Goal: Check status: Check status

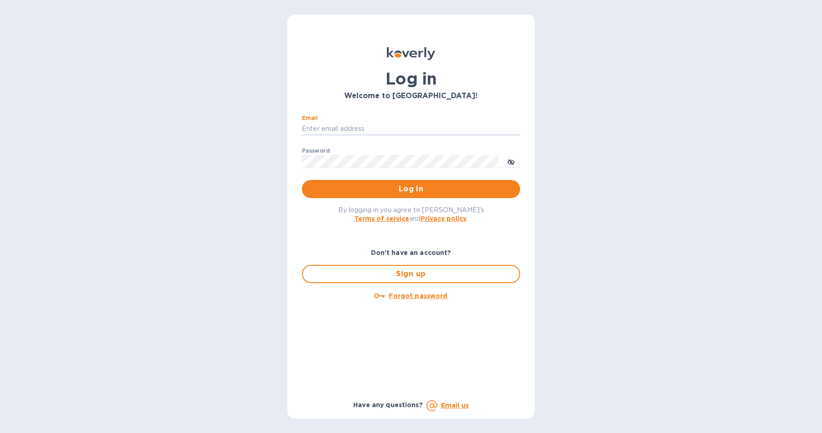
type input "Kayne@merchantsofthirst.com"
click at [390, 186] on span "Log in" at bounding box center [411, 189] width 204 height 11
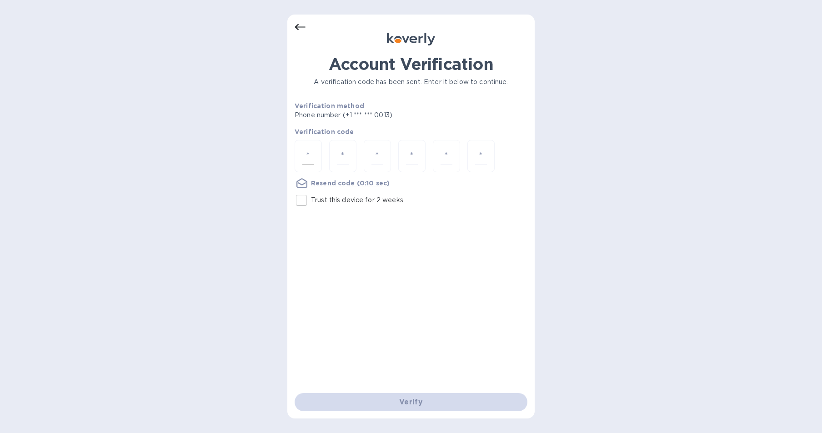
click at [301, 157] on div at bounding box center [308, 156] width 27 height 32
click at [303, 196] on input "Trust this device for 2 weeks" at bounding box center [301, 200] width 19 height 19
checkbox input "true"
click at [308, 164] on input "number" at bounding box center [308, 156] width 12 height 17
type input "3"
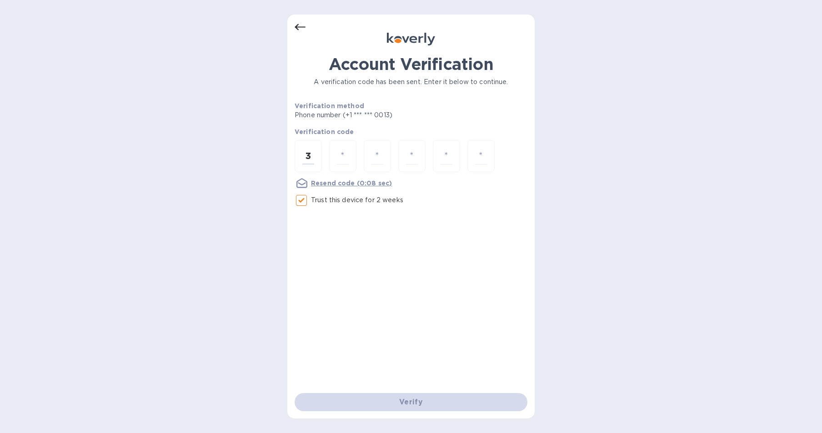
type input "9"
type input "2"
type input "4"
type input "1"
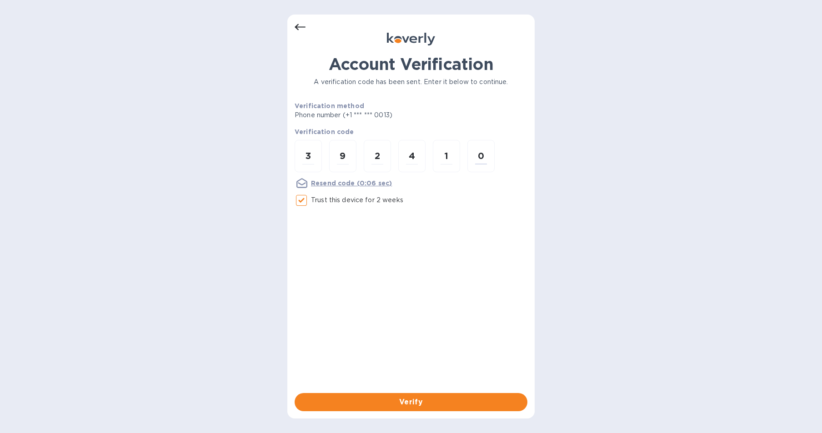
type input "0"
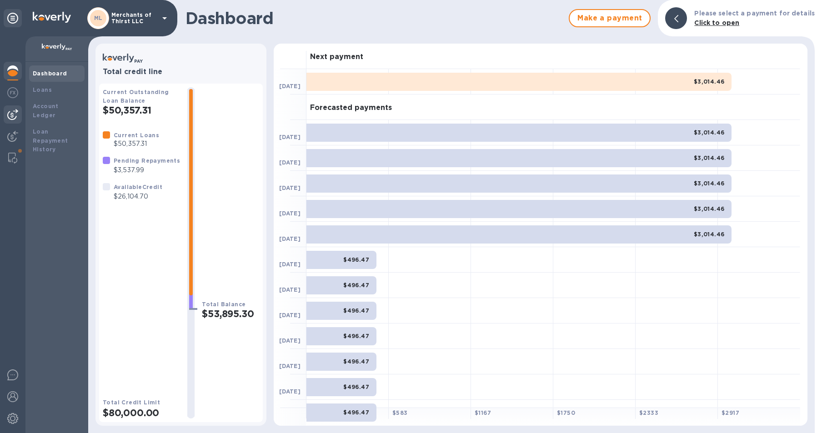
click at [18, 115] on div at bounding box center [13, 114] width 18 height 18
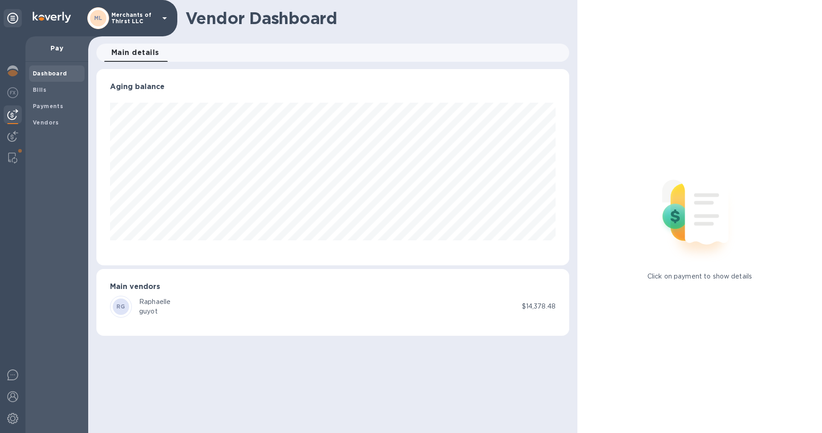
scroll to position [196, 473]
click at [40, 106] on b "Payments" at bounding box center [48, 106] width 30 height 7
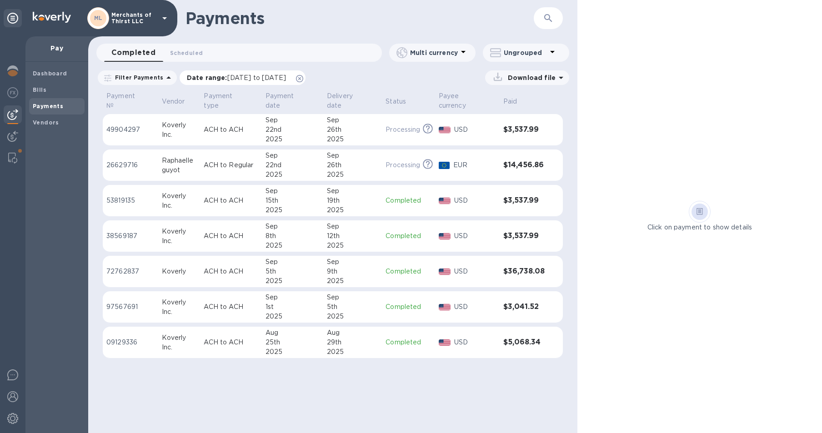
click at [303, 77] on icon at bounding box center [299, 78] width 7 height 7
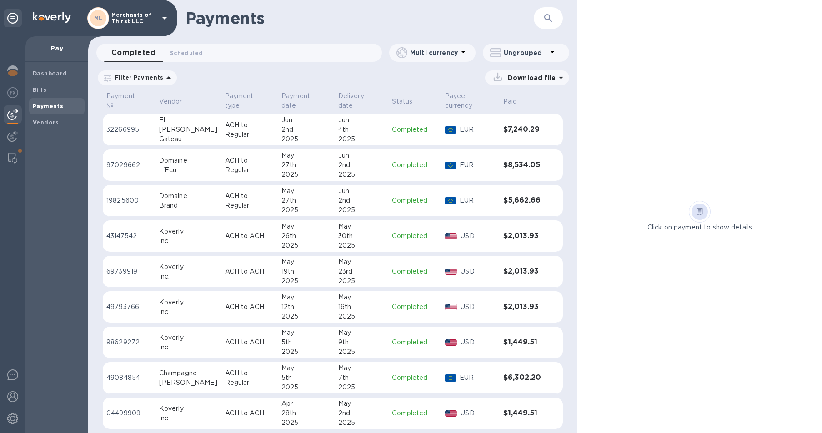
scroll to position [1078, 0]
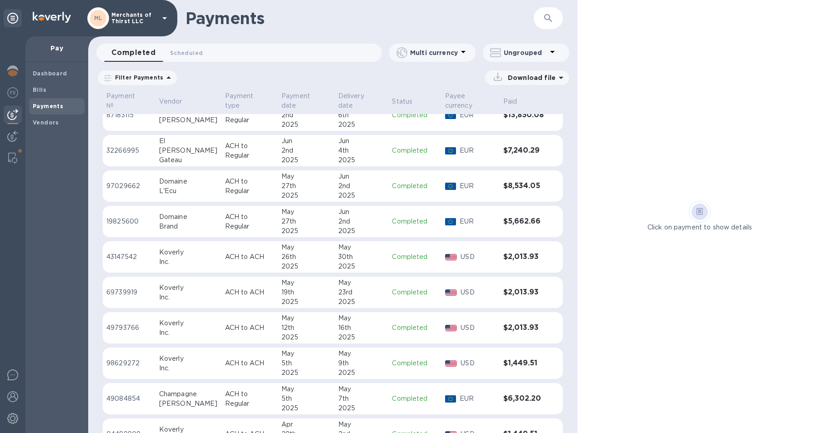
click at [354, 398] on div "7th" at bounding box center [361, 399] width 47 height 10
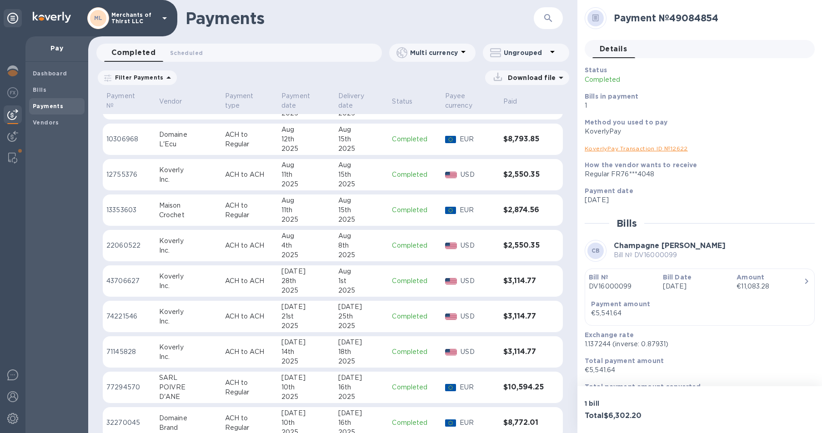
scroll to position [338, 0]
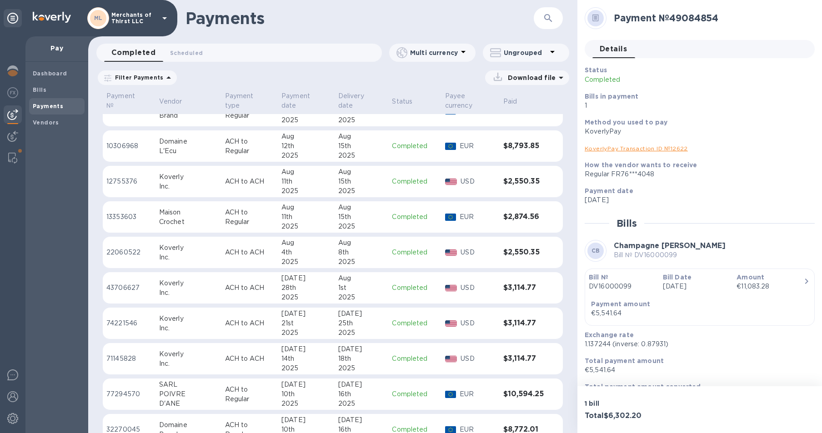
click at [413, 205] on td "Completed" at bounding box center [414, 217] width 53 height 32
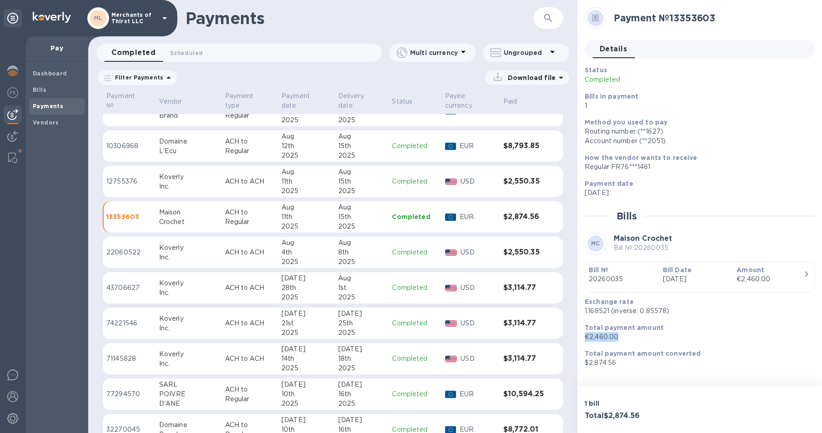
drag, startPoint x: 619, startPoint y: 335, endPoint x: 585, endPoint y: 337, distance: 33.7
click at [585, 337] on p "€2,460.00" at bounding box center [696, 337] width 223 height 10
copy p "€2,460.00"
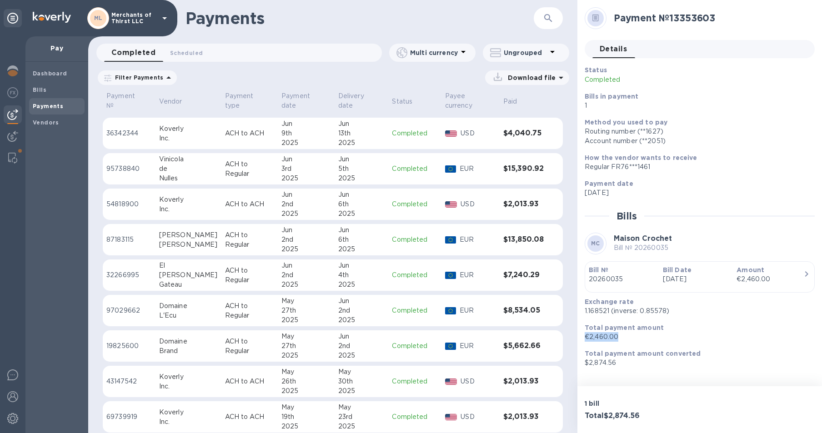
scroll to position [908, 0]
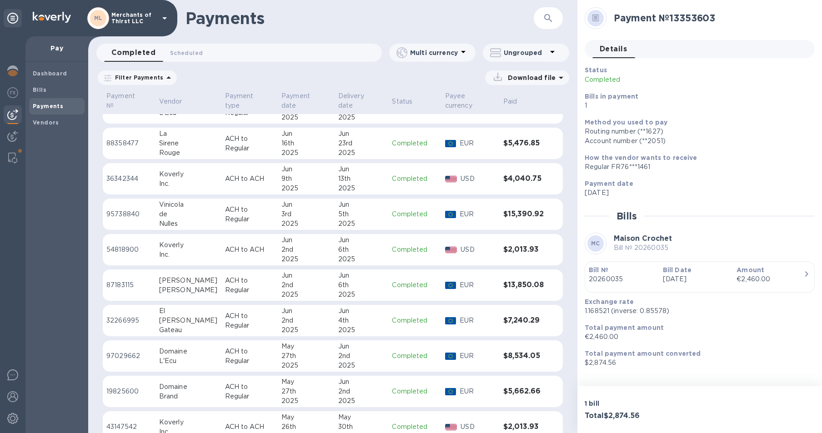
click at [193, 213] on div "de" at bounding box center [188, 215] width 59 height 10
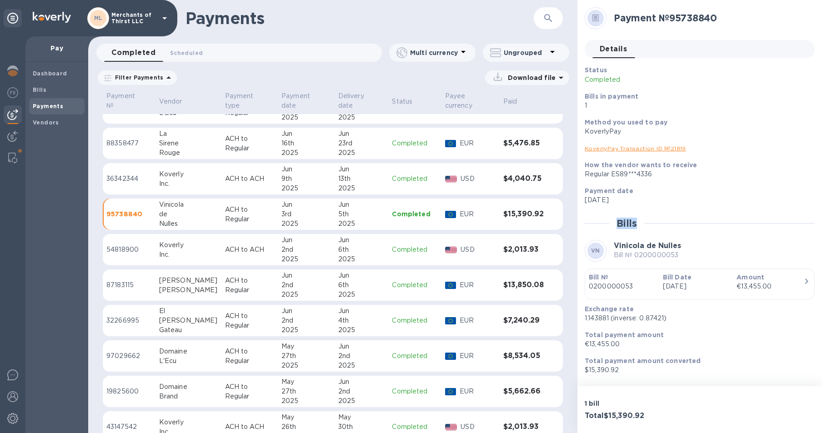
drag, startPoint x: 577, startPoint y: 239, endPoint x: 578, endPoint y: 231, distance: 8.2
click at [578, 231] on div "Payment № 95738840 Details 0 Status Completed Bills in payment 1 Method you use…" at bounding box center [699, 193] width 245 height 386
drag, startPoint x: 577, startPoint y: 234, endPoint x: 577, endPoint y: 227, distance: 6.8
click at [577, 227] on div "Payment № 95738840 Details 0 Status Completed Bills in payment 1 Method you use…" at bounding box center [699, 193] width 245 height 386
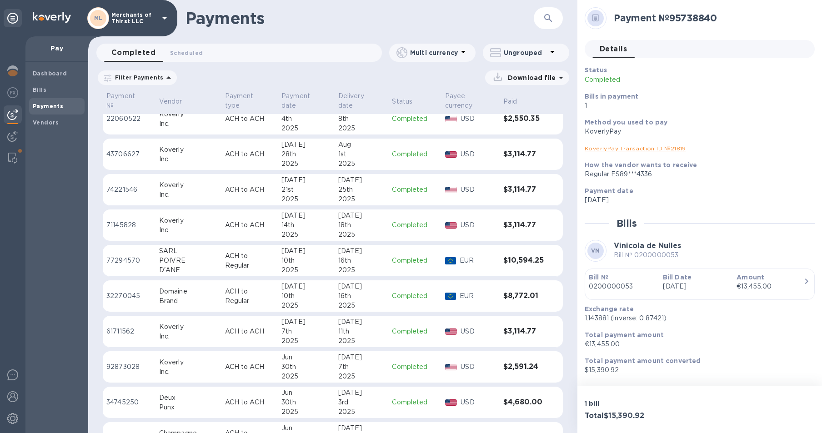
scroll to position [458, 0]
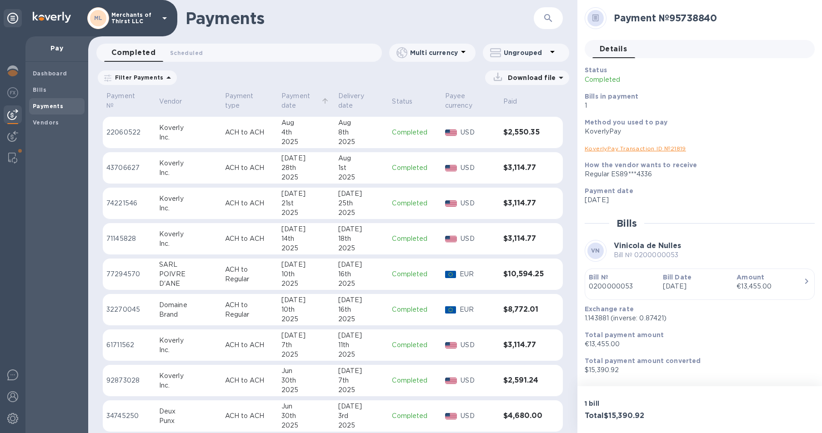
click at [281, 91] on p "Payment date" at bounding box center [300, 100] width 38 height 19
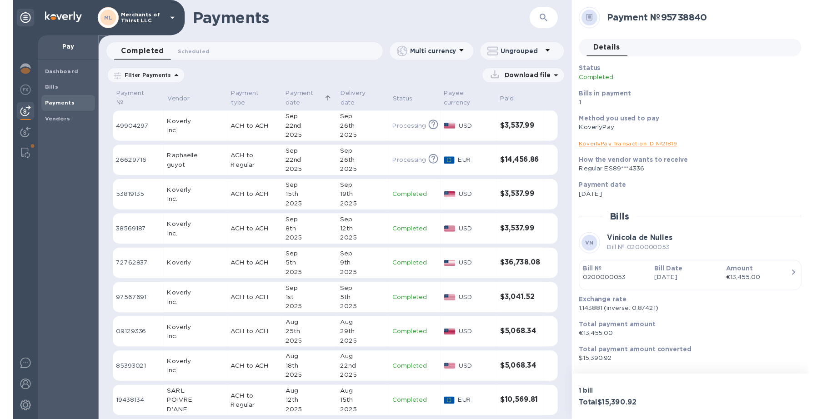
scroll to position [440, 0]
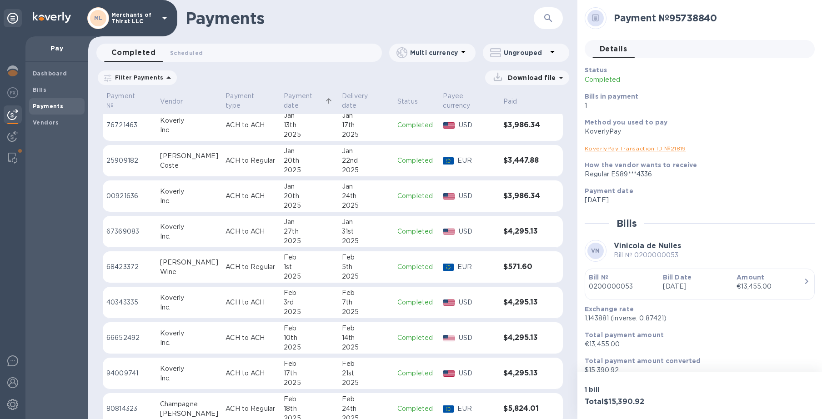
click at [270, 77] on div "Download file" at bounding box center [375, 77] width 387 height 15
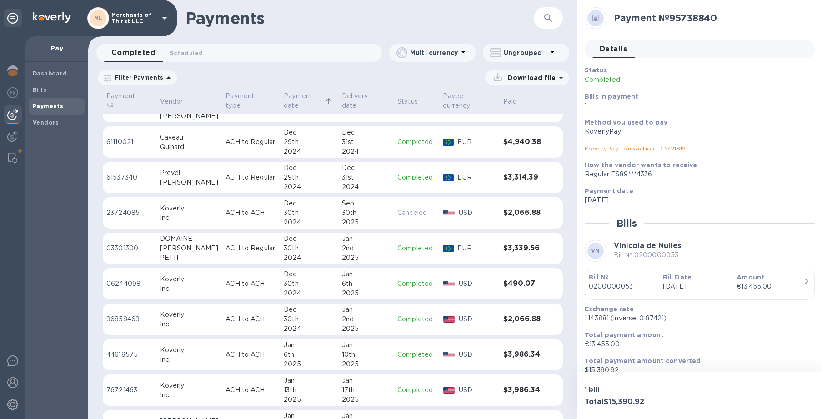
scroll to position [12, 0]
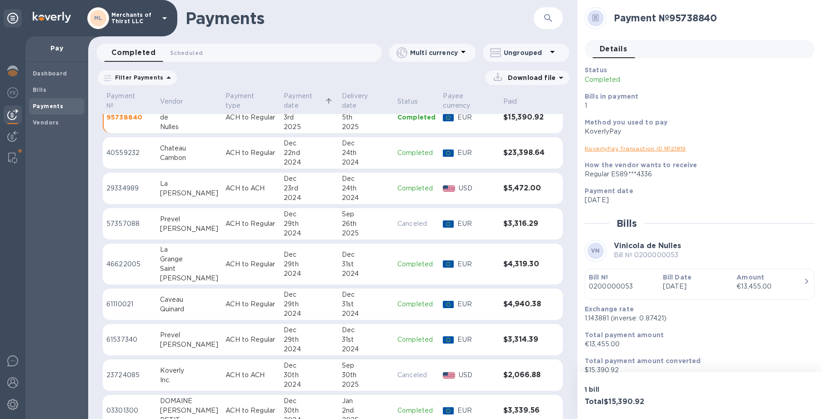
drag, startPoint x: 578, startPoint y: 208, endPoint x: 574, endPoint y: 190, distance: 18.3
click at [576, 188] on div "Payments ​ Completed 0 Scheduled 0 Multi currency Ungrouped Filter Payments Dow…" at bounding box center [455, 209] width 734 height 419
click at [572, 190] on div "Payment № Vendor Payment type Payment date Delivery date Status Payee currency …" at bounding box center [332, 254] width 489 height 329
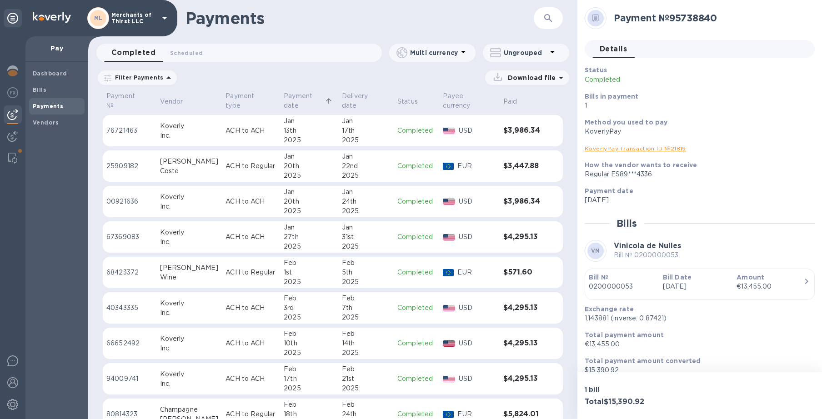
scroll to position [454, 0]
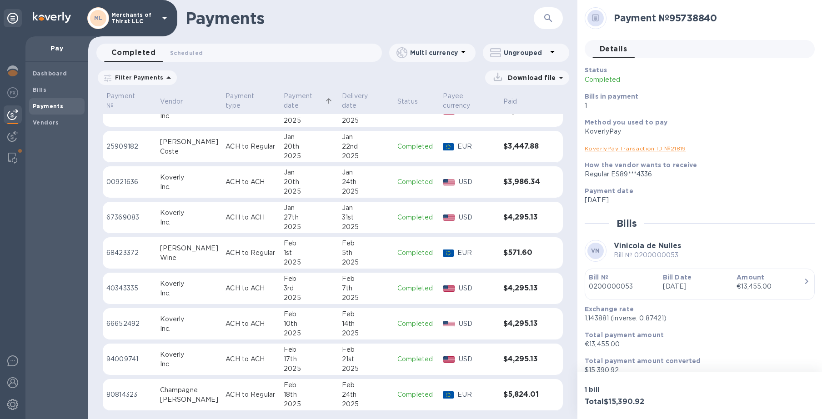
click at [472, 62] on div "Completed 0 Scheduled 0 Multi currency Ungrouped" at bounding box center [332, 55] width 489 height 22
click at [470, 55] on div "Multi currency" at bounding box center [432, 53] width 86 height 18
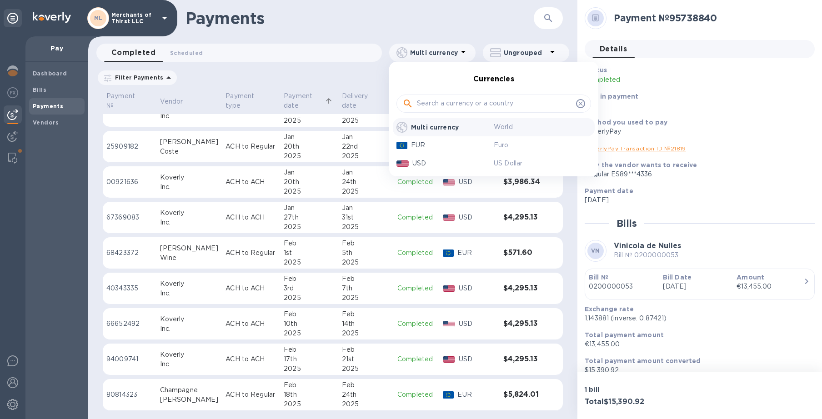
click at [469, 55] on div at bounding box center [411, 209] width 822 height 419
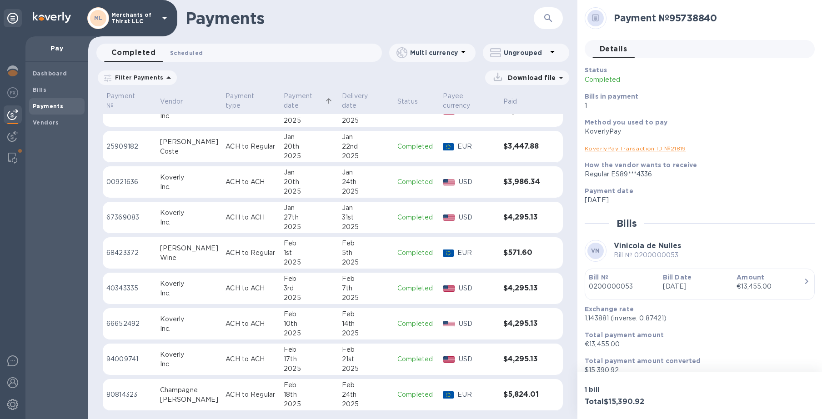
click at [178, 54] on span "Scheduled 0" at bounding box center [186, 53] width 33 height 10
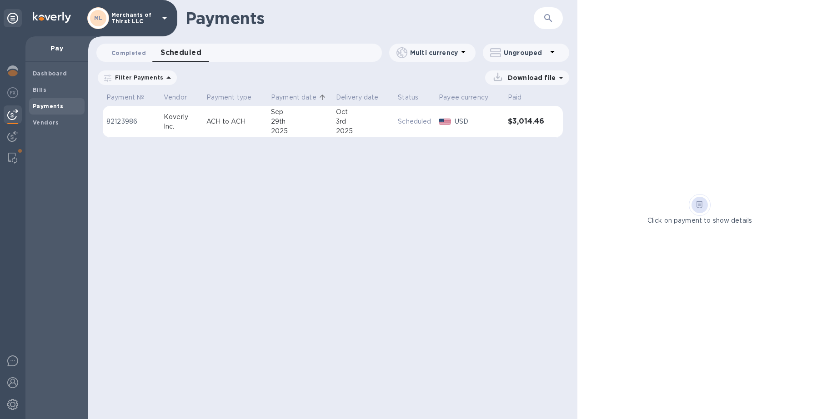
click at [140, 57] on span "Completed 0" at bounding box center [128, 53] width 35 height 10
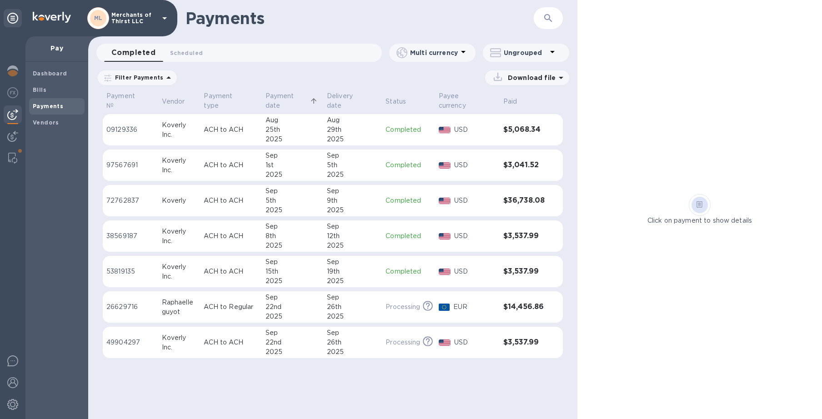
click at [168, 80] on icon at bounding box center [168, 77] width 11 height 11
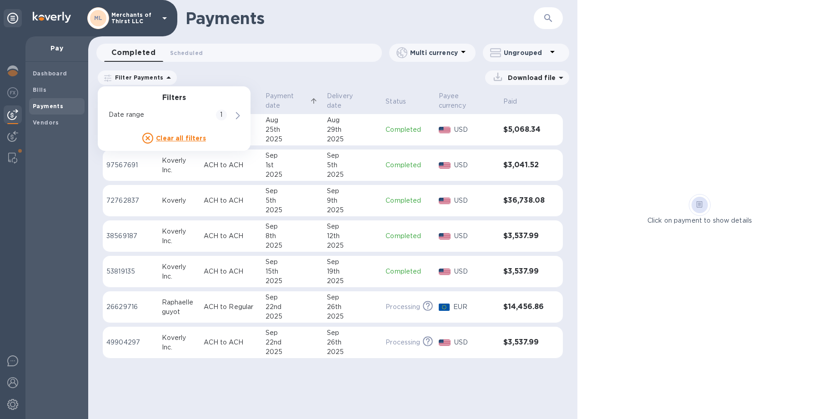
click at [163, 78] on icon at bounding box center [168, 77] width 11 height 11
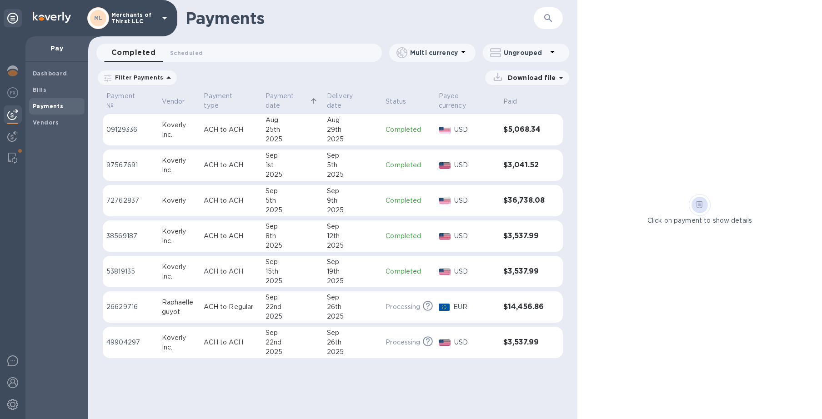
click at [0, 0] on icon at bounding box center [0, 0] width 0 height 0
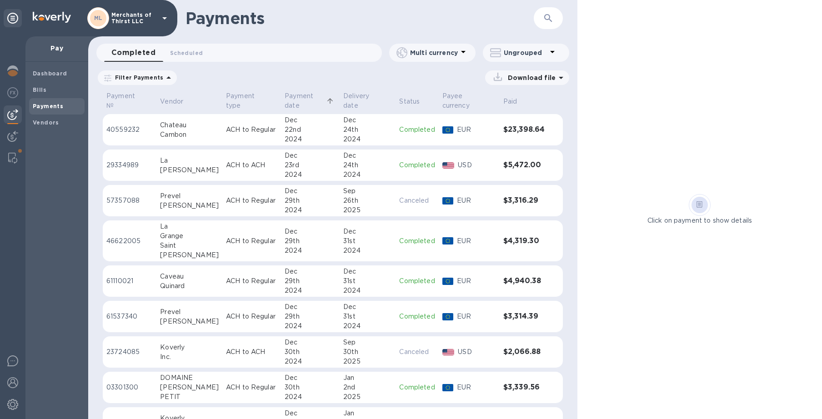
scroll to position [15, 0]
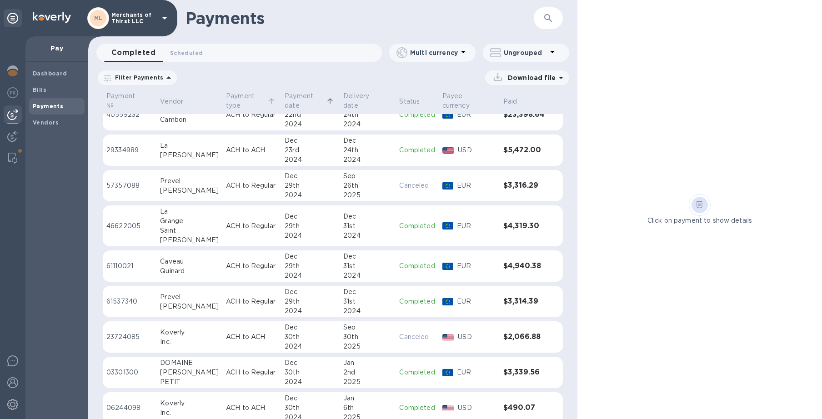
click at [248, 95] on p "Payment type" at bounding box center [246, 100] width 40 height 19
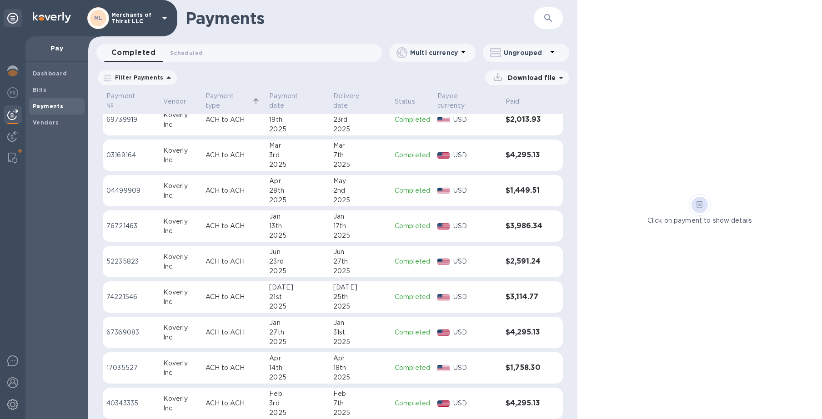
scroll to position [409, 0]
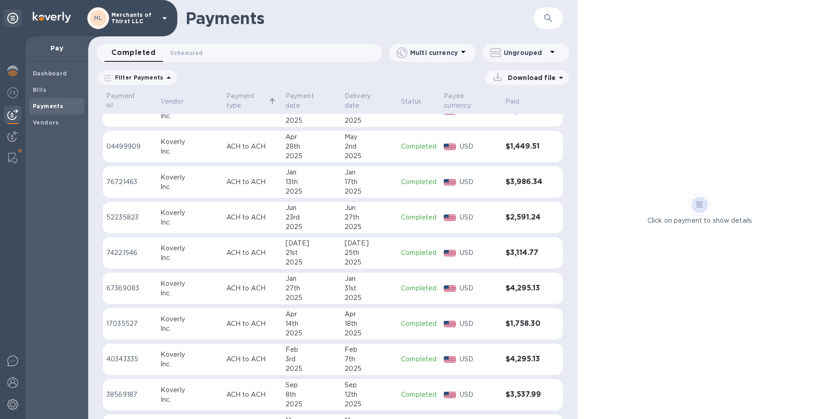
click at [229, 102] on p "Payment type" at bounding box center [246, 100] width 40 height 19
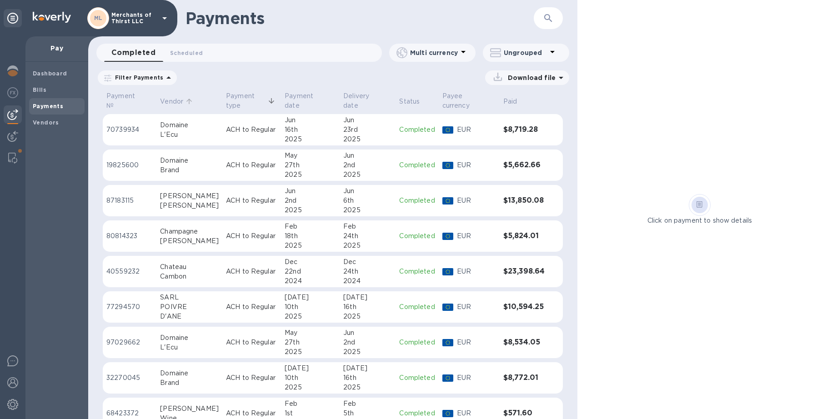
click at [173, 99] on p "Vendor" at bounding box center [171, 102] width 23 height 10
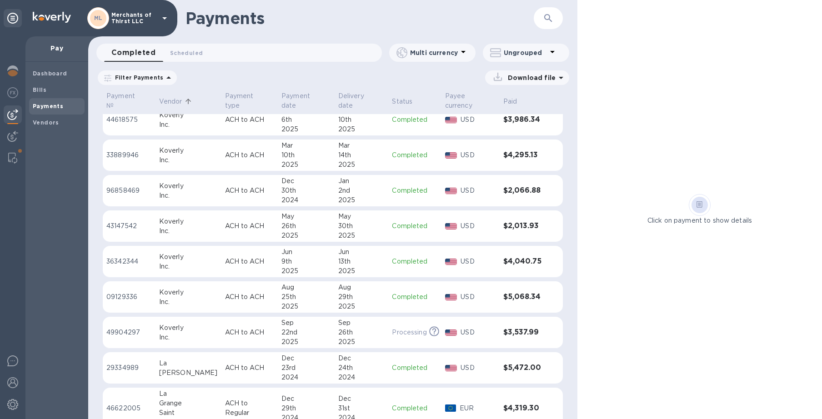
scroll to position [1609, 0]
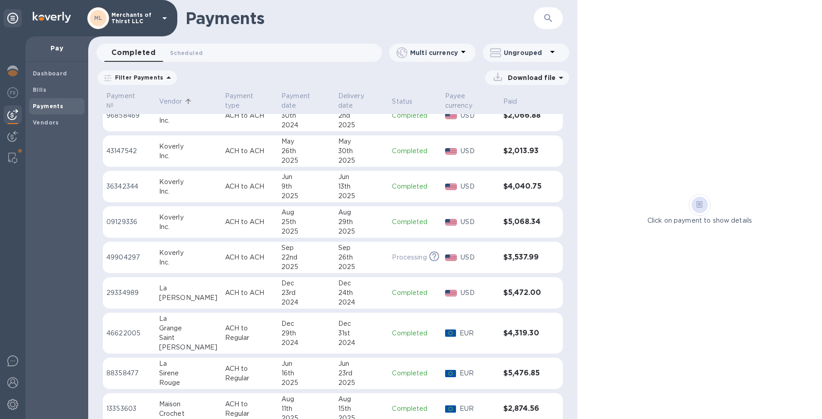
click at [335, 380] on td "[DATE]" at bounding box center [362, 374] width 54 height 32
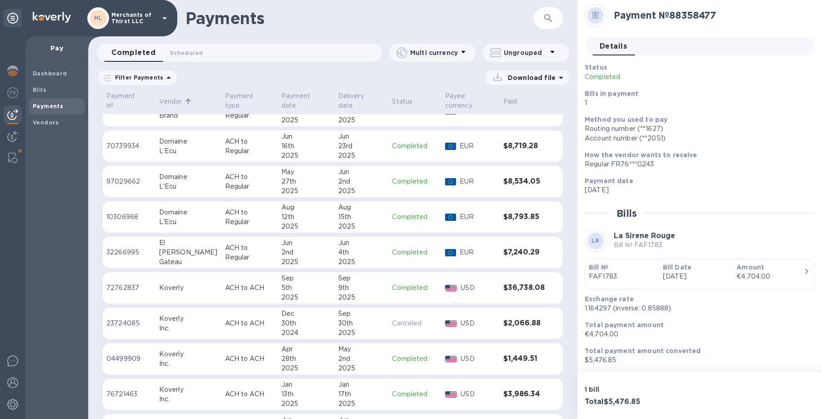
scroll to position [465, 0]
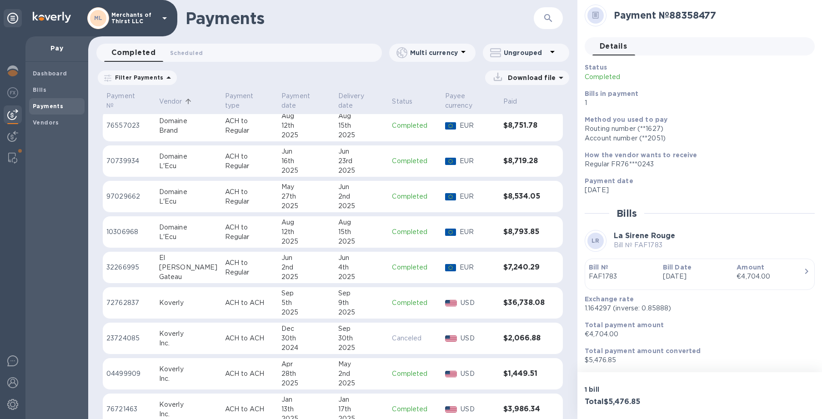
click at [380, 265] on td "[DATE]" at bounding box center [362, 268] width 54 height 32
